Goal: Navigation & Orientation: Find specific page/section

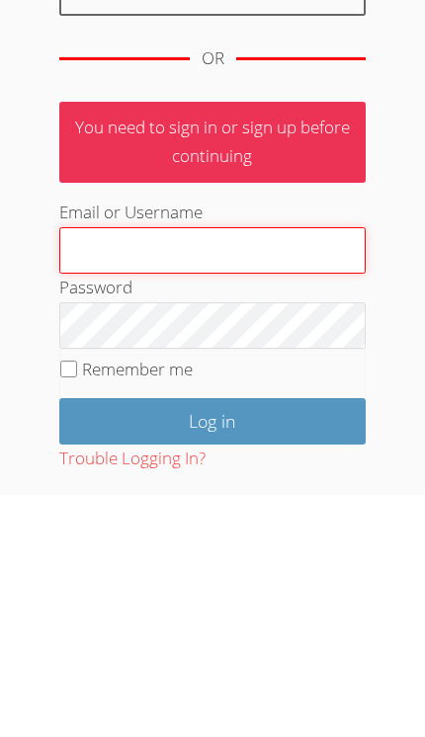
type input "Tracie.hymer@gmail.com"
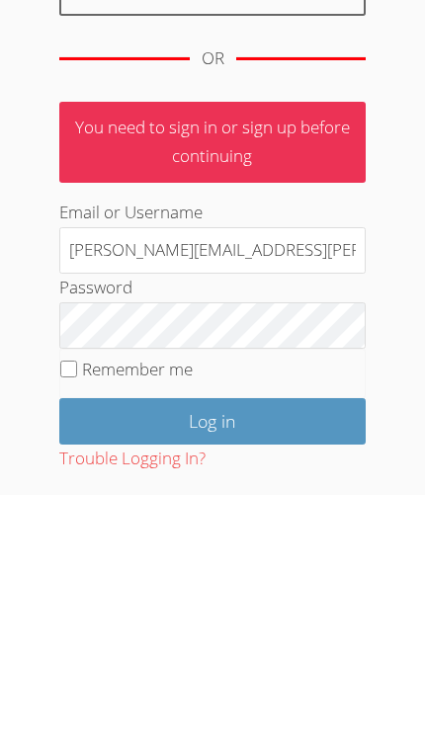
click at [211, 640] on input "Log in" at bounding box center [212, 663] width 306 height 46
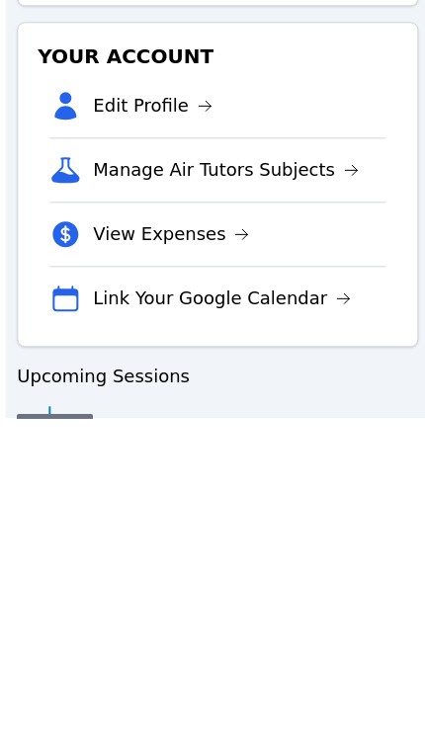
scroll to position [456, 0]
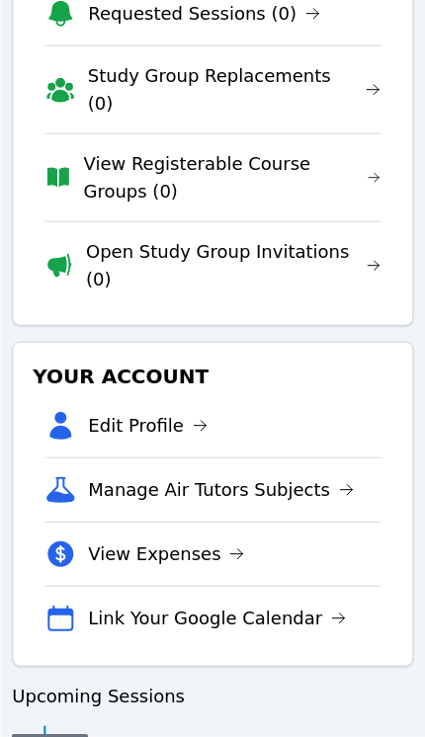
click at [228, 546] on icon at bounding box center [236, 554] width 16 height 16
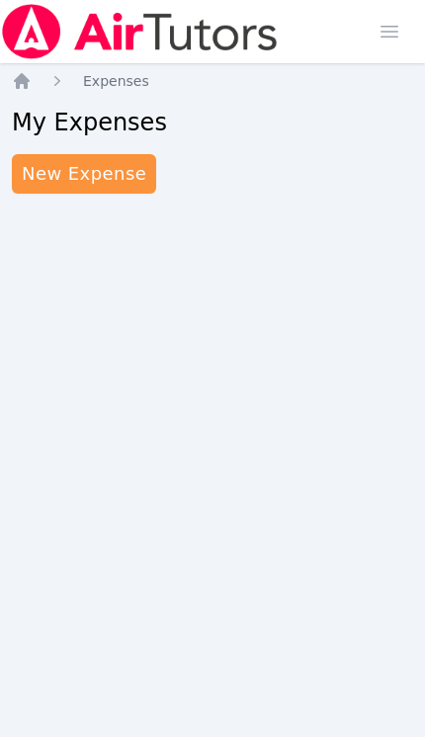
click at [225, 34] on img at bounding box center [139, 31] width 279 height 55
